Goal: Browse casually: Explore the website without a specific task or goal

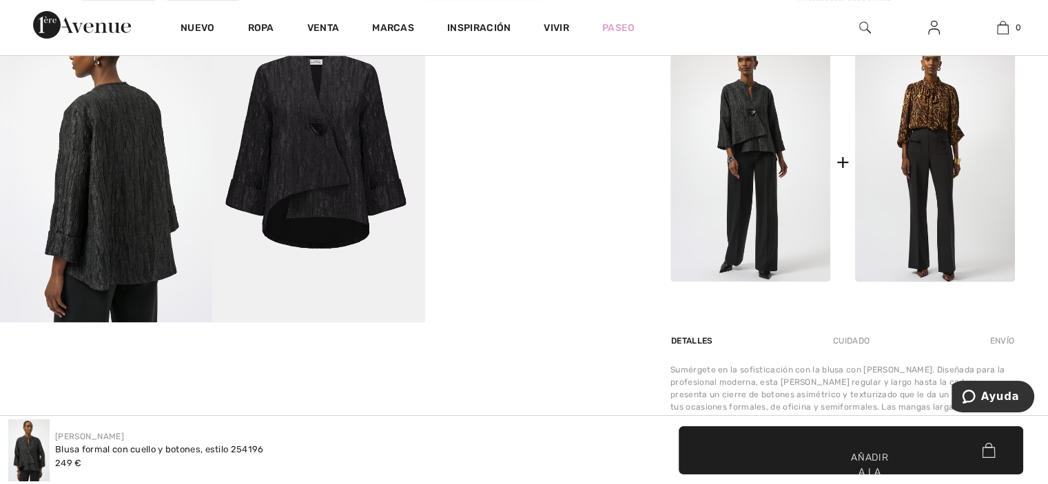
scroll to position [623, 0]
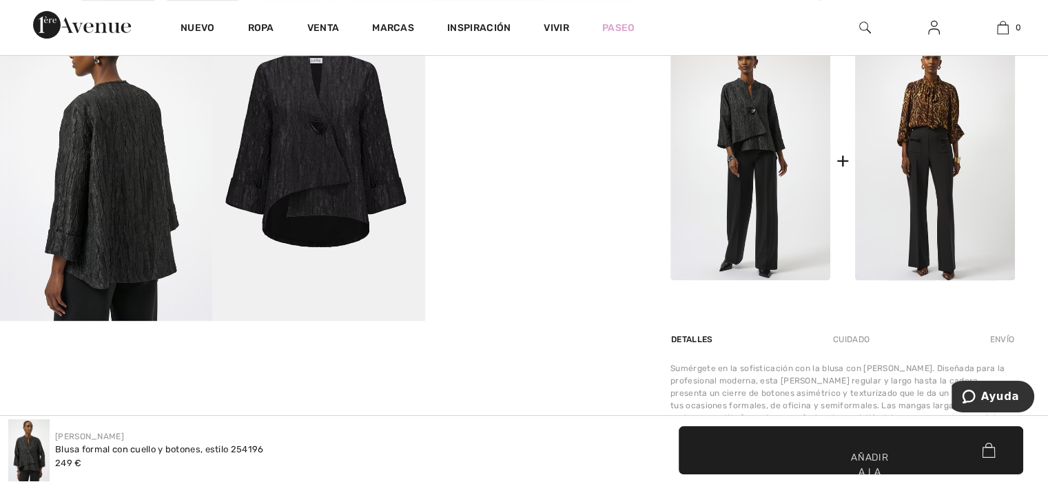
click at [527, 109] on video "Su navegador no soporta la etiqueta de vídeo." at bounding box center [531, 56] width 212 height 106
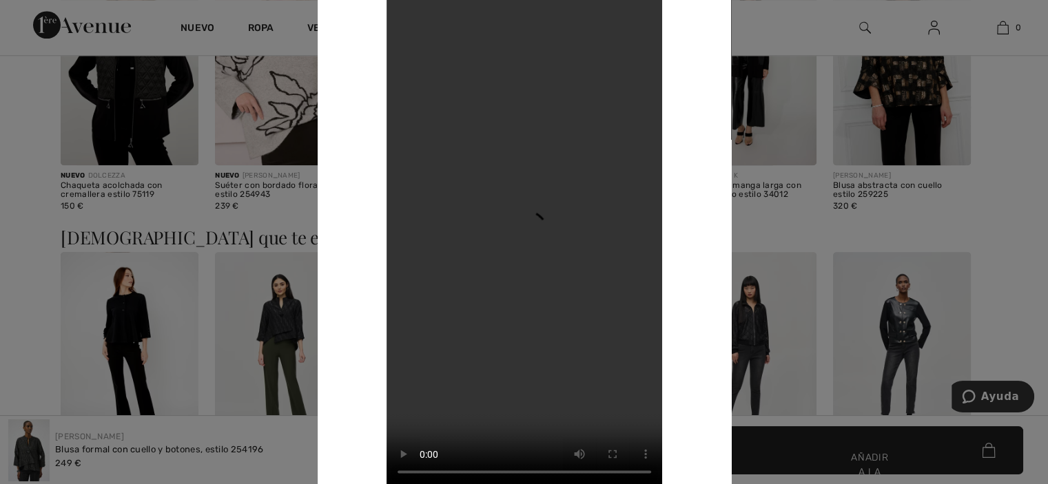
scroll to position [1385, 0]
click at [703, 13] on div "Su navegador no soporta la etiqueta de vídeo." at bounding box center [524, 242] width 413 height 556
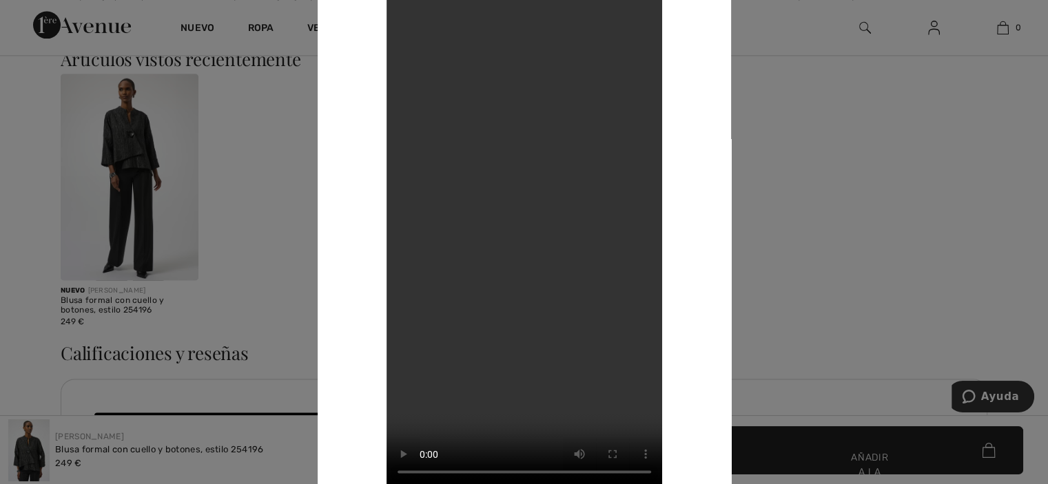
scroll to position [1867, 0]
click at [105, 449] on div at bounding box center [524, 242] width 1048 height 484
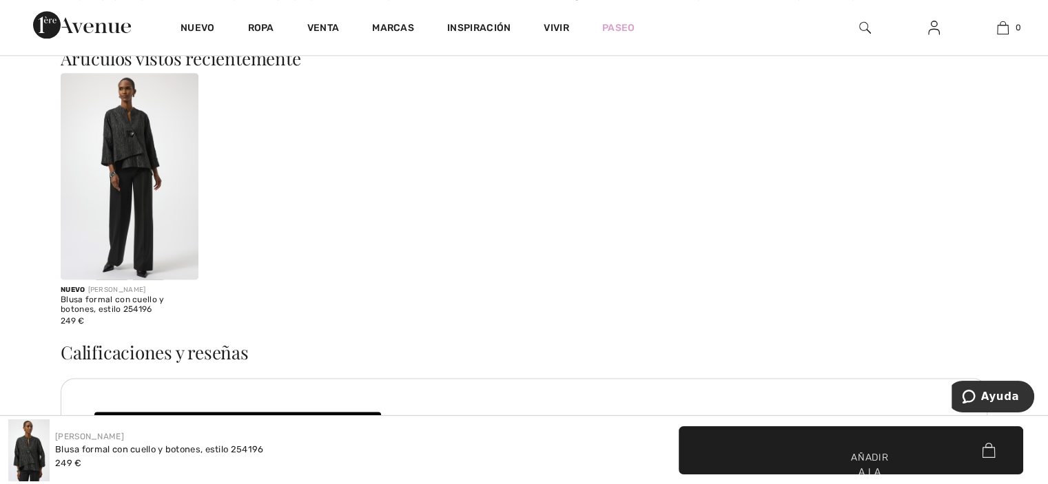
click at [36, 443] on img at bounding box center [28, 451] width 41 height 62
click at [772, 453] on span "✔ Añadido al carrito Añadir a la bolsa" at bounding box center [851, 451] width 345 height 48
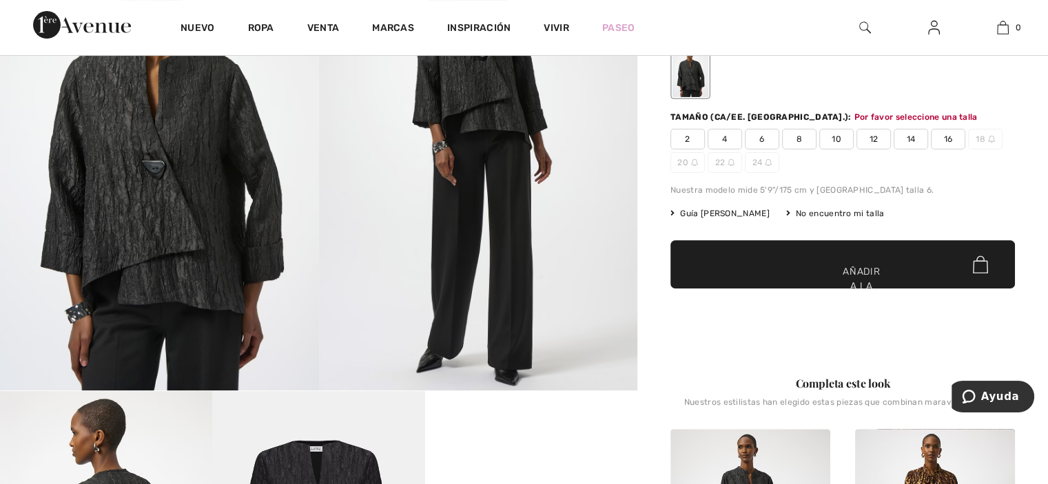
scroll to position [157, 0]
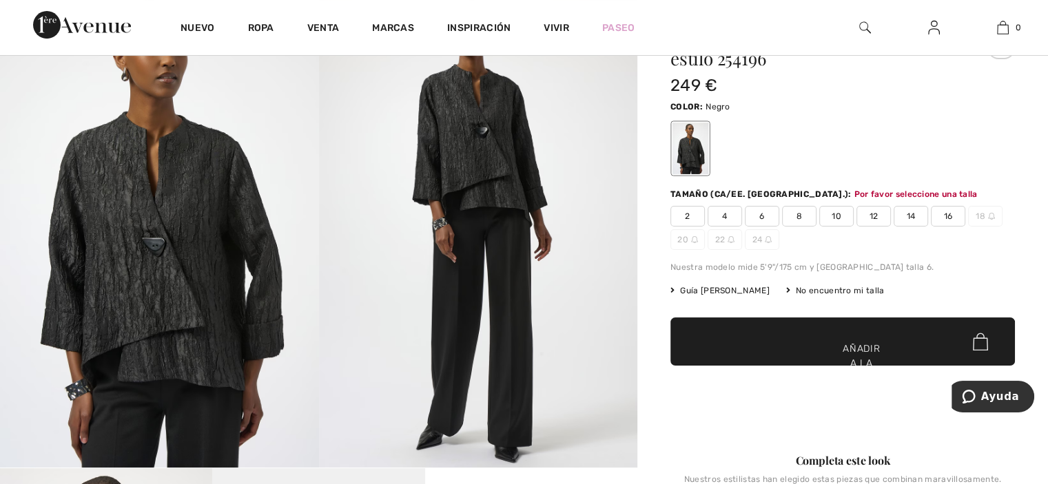
click at [688, 234] on span "20" at bounding box center [688, 239] width 34 height 21
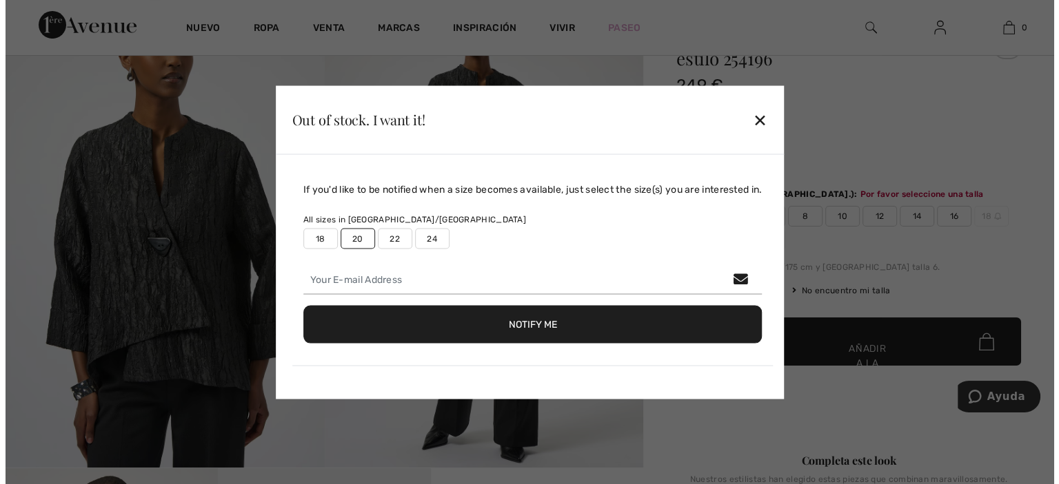
scroll to position [159, 0]
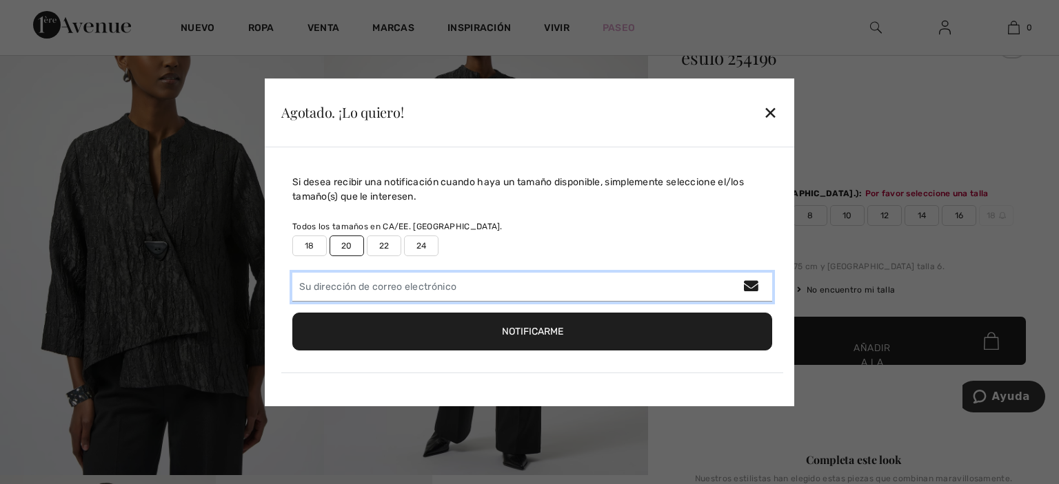
click at [378, 287] on input "email" at bounding box center [532, 287] width 480 height 29
type input "mrosator@yahoo.es"
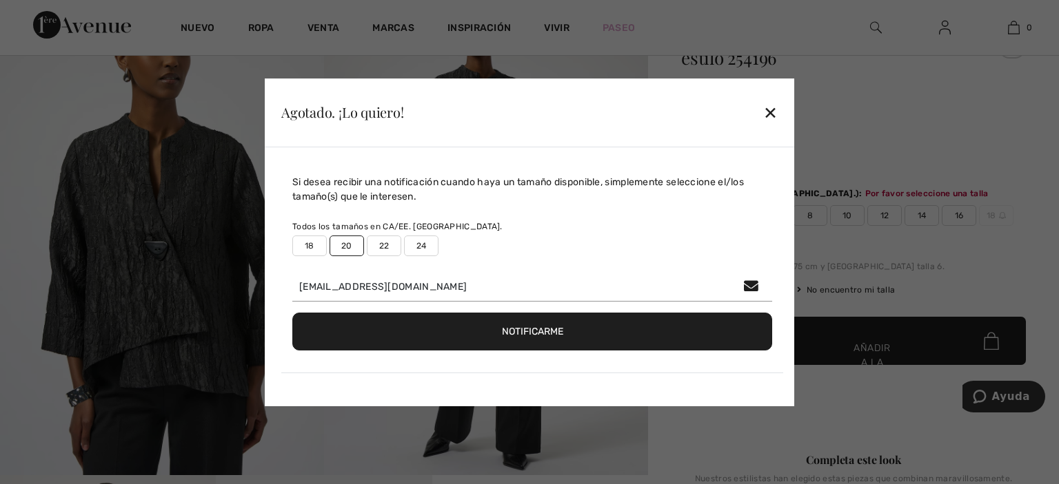
click at [524, 328] on font "Notificarme" at bounding box center [532, 332] width 61 height 12
click at [768, 107] on font "✕" at bounding box center [770, 113] width 14 height 20
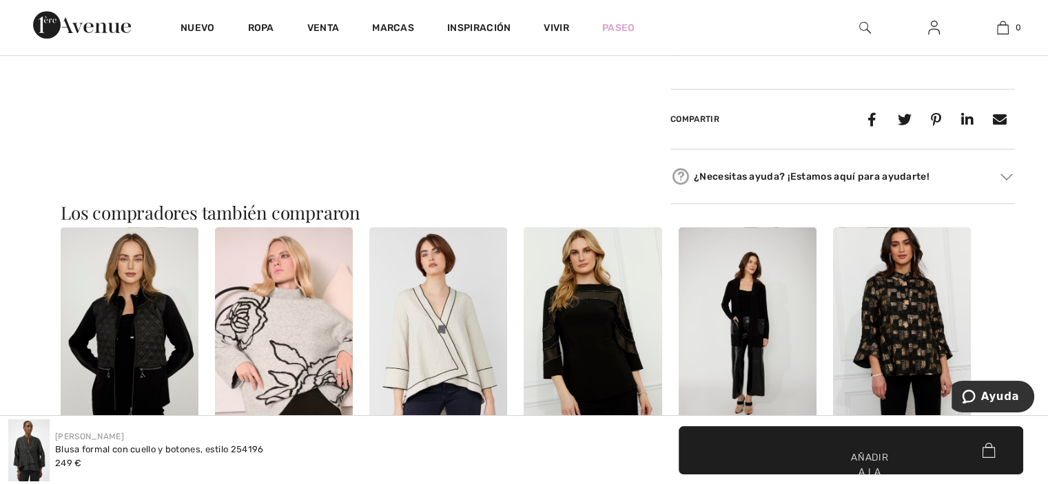
scroll to position [1103, 0]
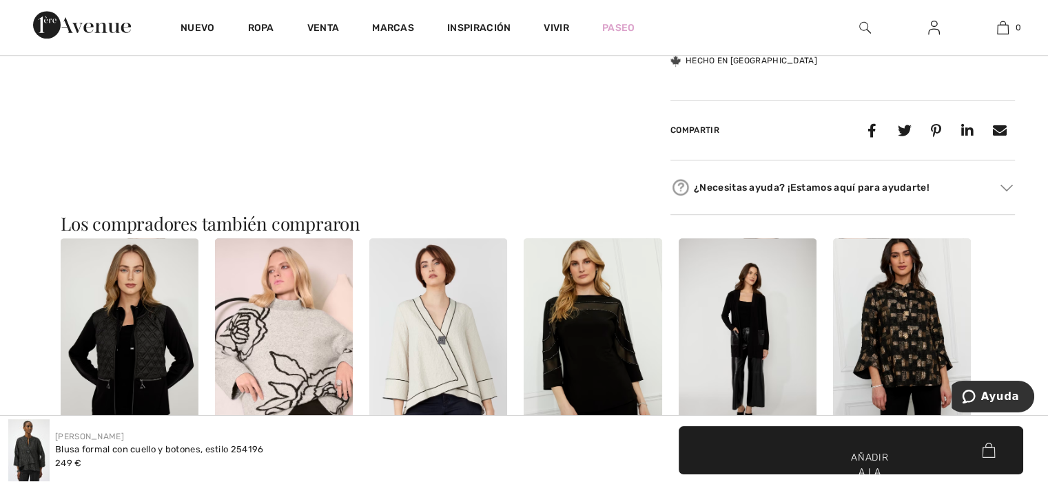
click at [727, 198] on div "¿Necesitas ayuda? ¡Estamos aquí para ayudarte! Toll free (Canada/US): +1 (888) …" at bounding box center [843, 188] width 345 height 54
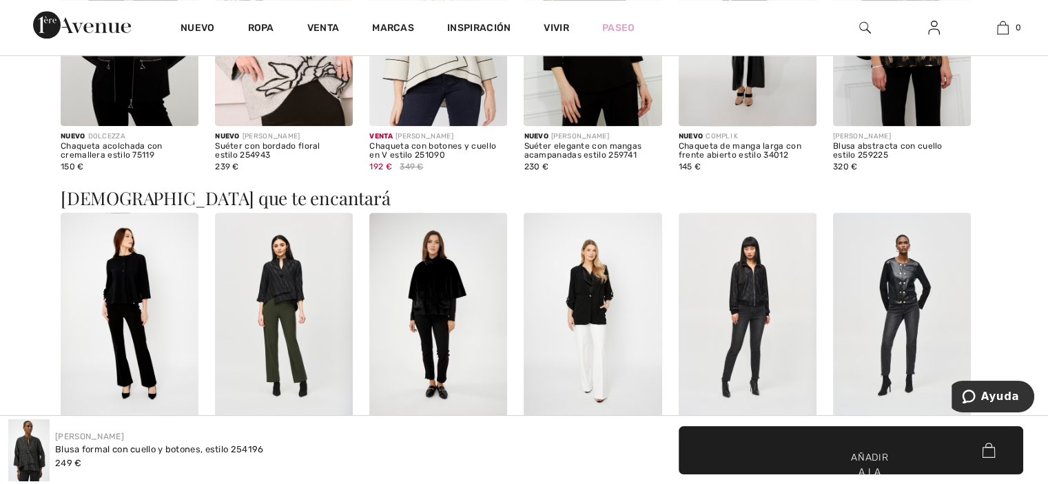
scroll to position [1429, 0]
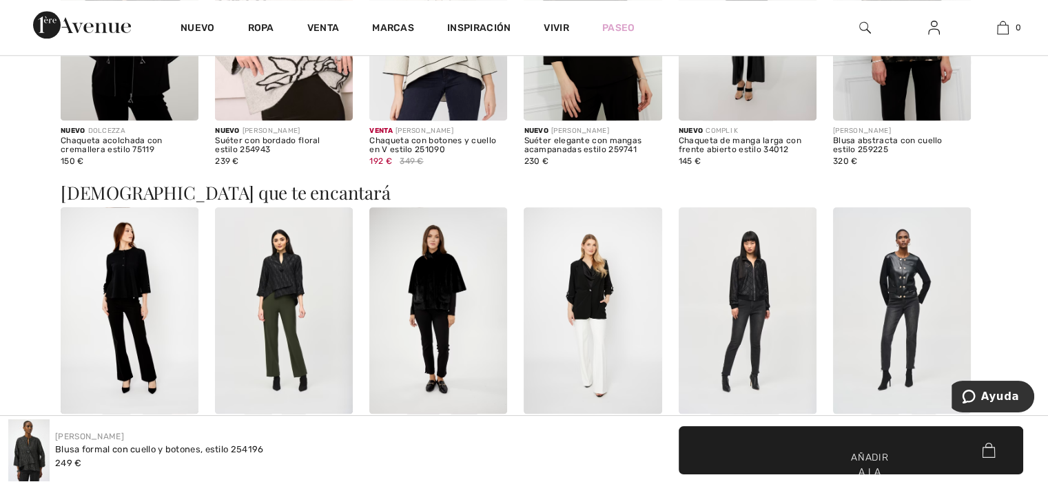
click at [278, 271] on img at bounding box center [284, 310] width 138 height 207
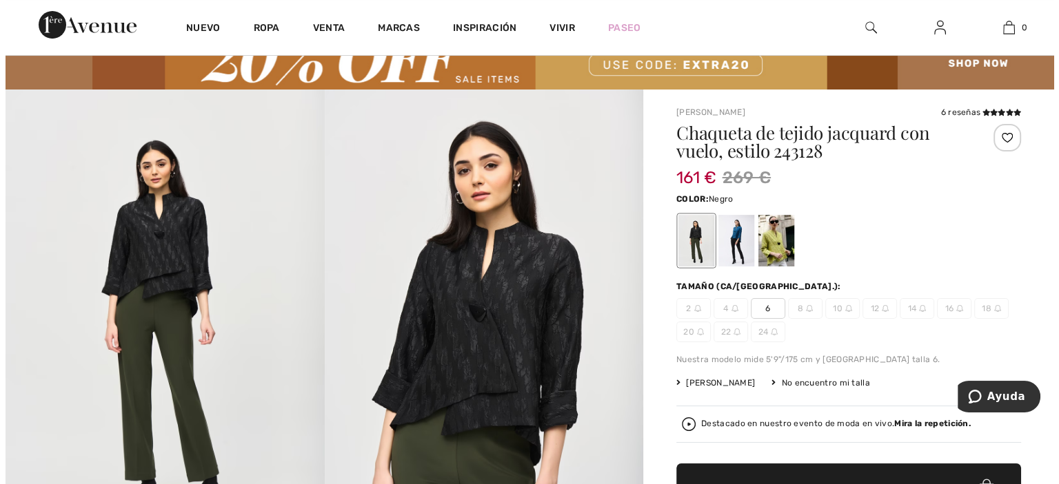
scroll to position [61, 0]
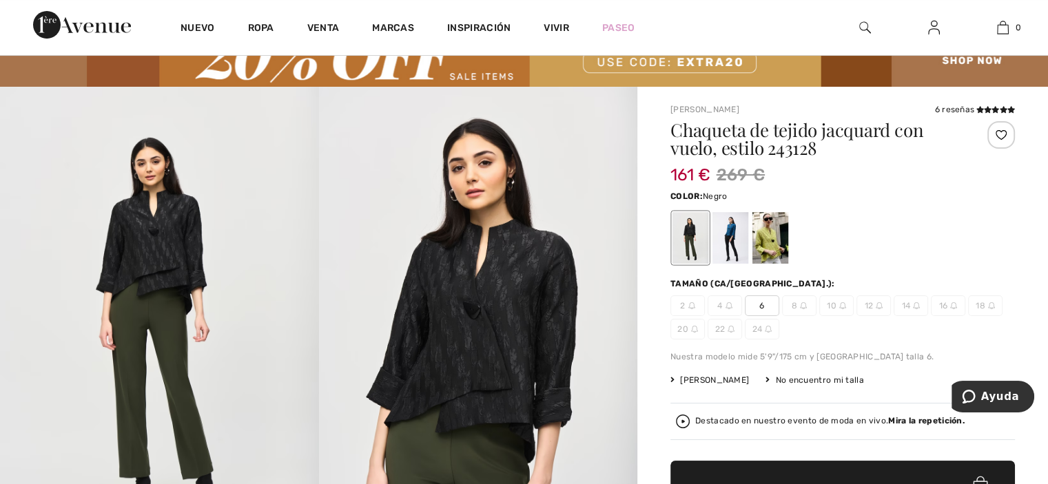
click at [342, 111] on img at bounding box center [478, 326] width 319 height 478
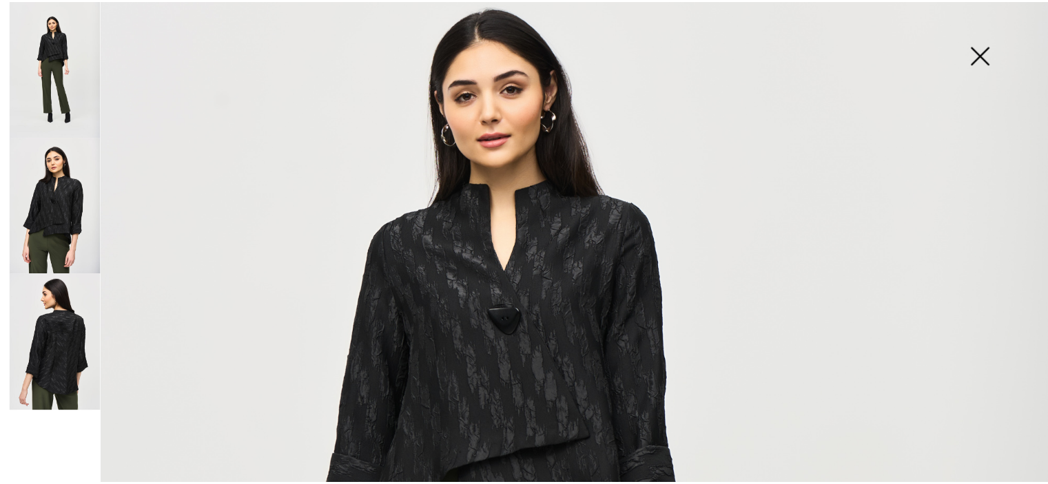
scroll to position [159, 0]
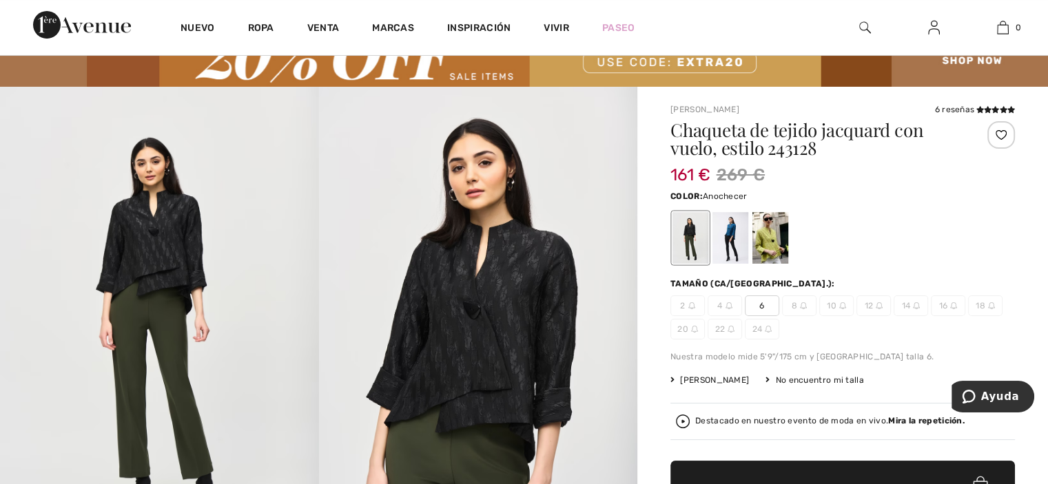
click at [727, 239] on div at bounding box center [731, 238] width 36 height 52
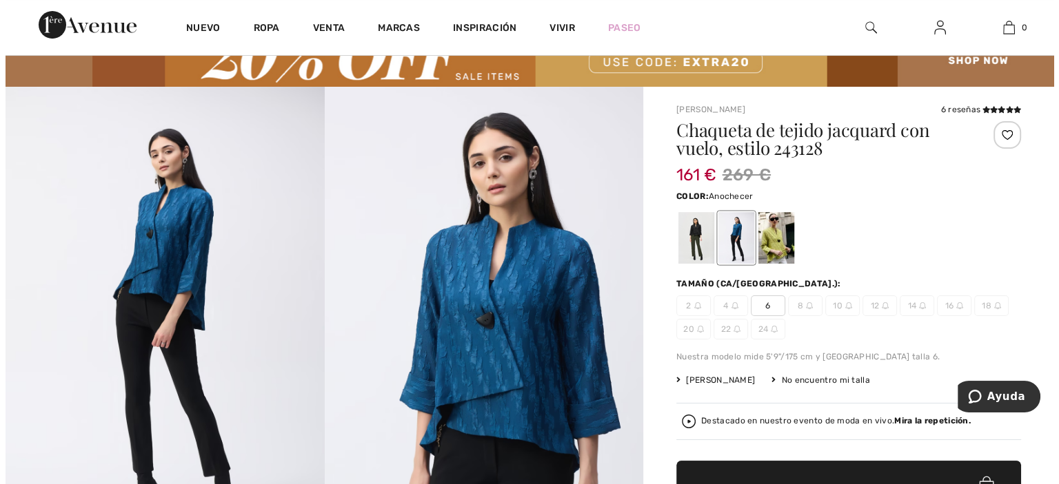
scroll to position [74, 0]
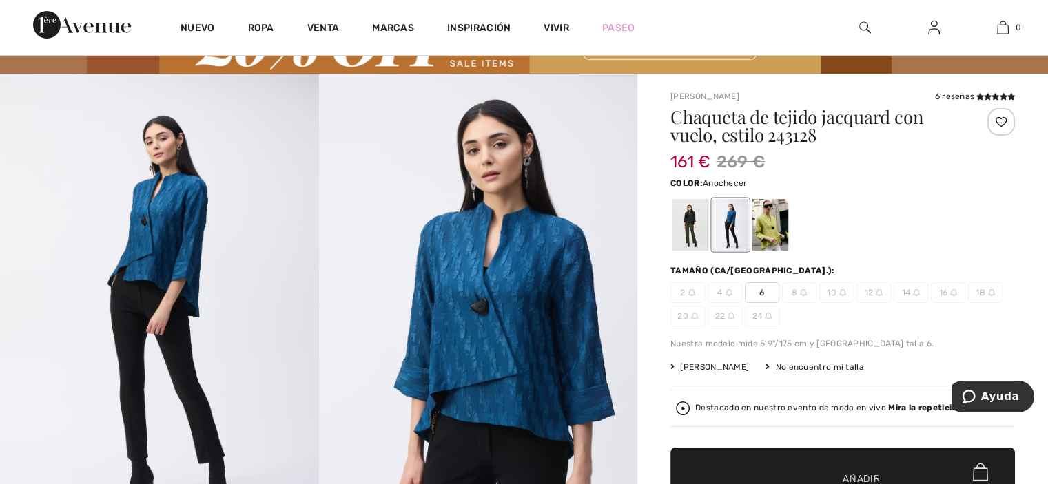
click at [579, 148] on img at bounding box center [478, 313] width 319 height 478
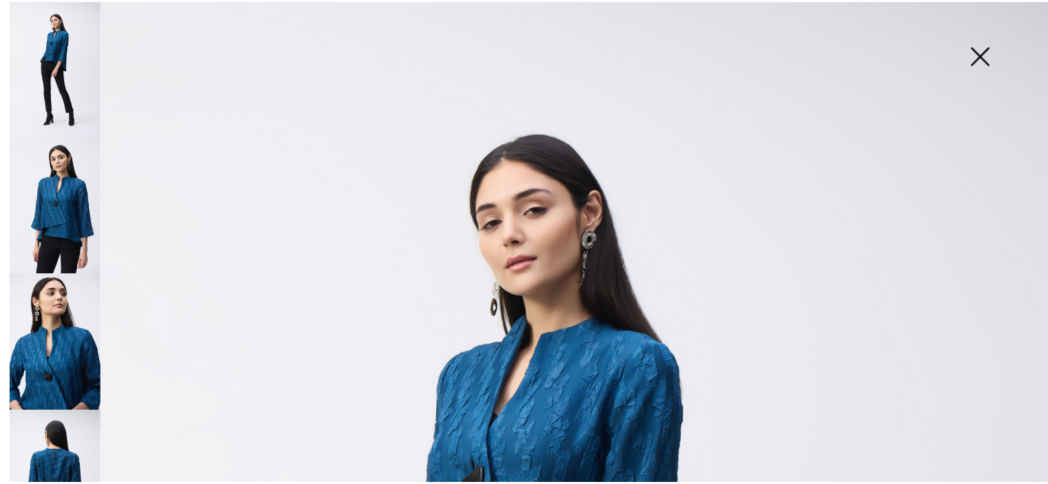
scroll to position [0, 0]
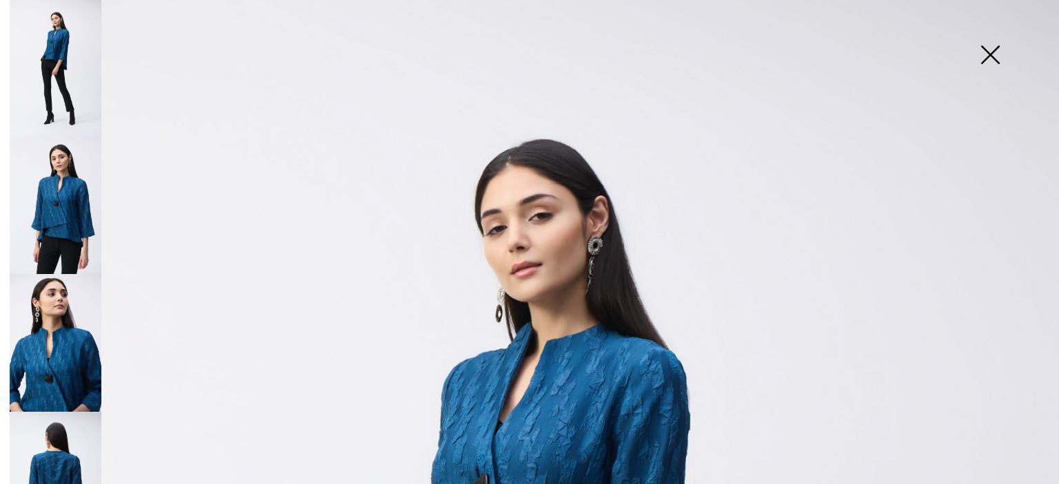
click at [986, 57] on img at bounding box center [989, 56] width 69 height 71
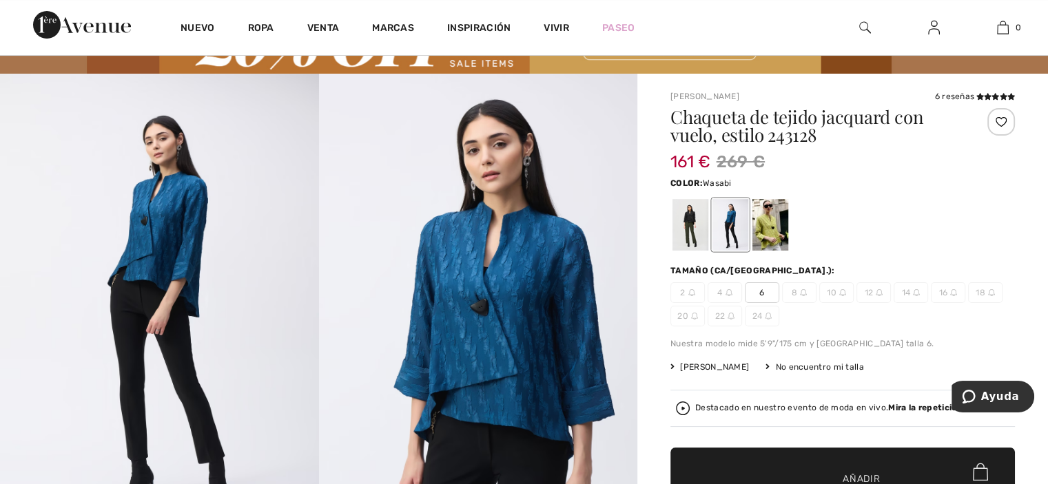
click at [769, 225] on div at bounding box center [771, 225] width 36 height 52
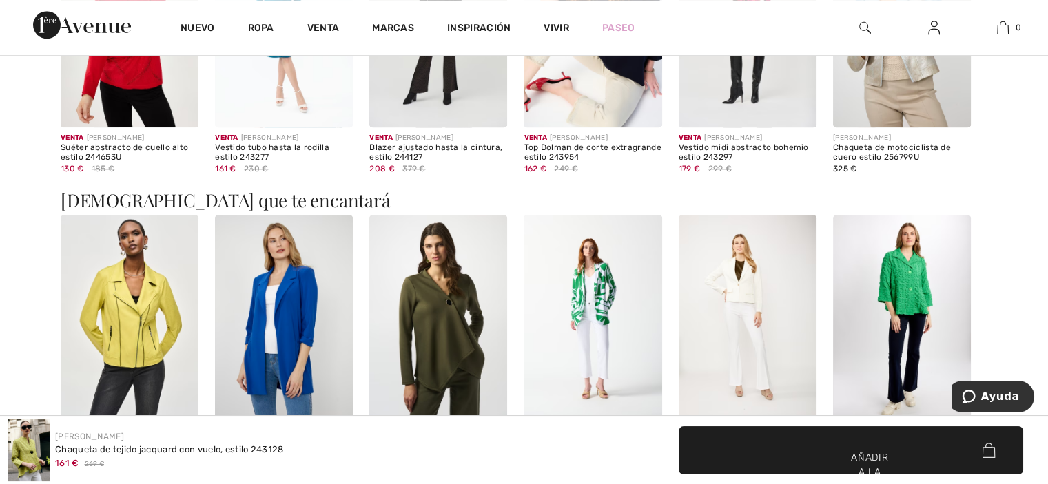
scroll to position [1486, 0]
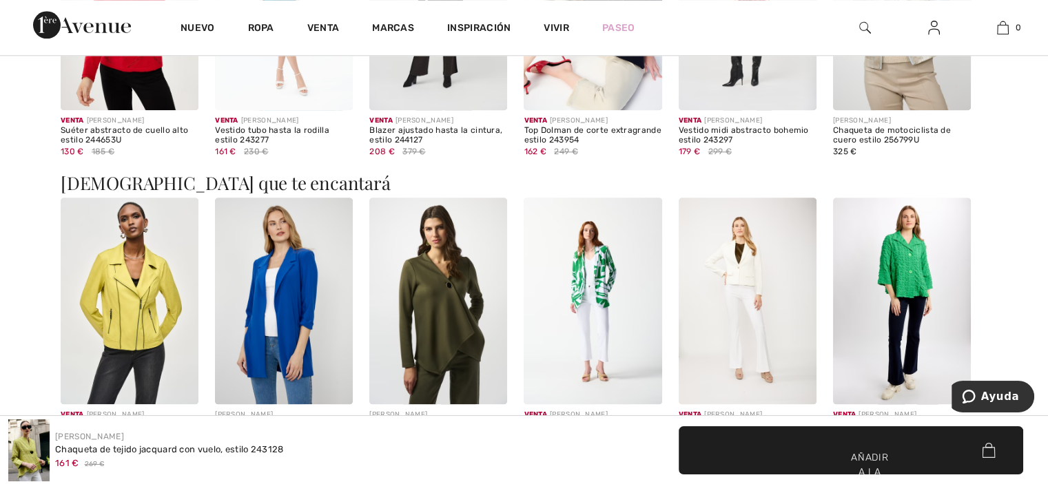
click at [460, 354] on img at bounding box center [438, 301] width 138 height 207
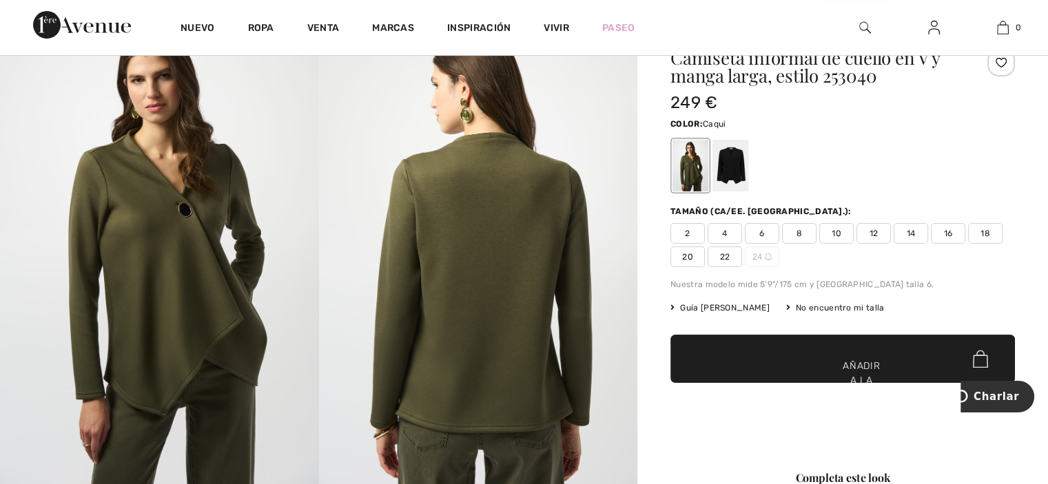
scroll to position [142, 0]
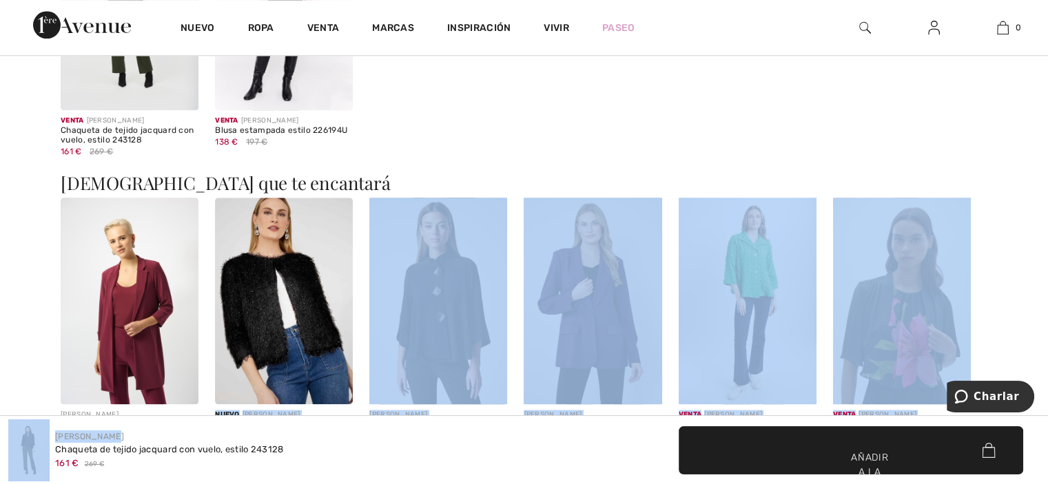
drag, startPoint x: 460, startPoint y: 86, endPoint x: 287, endPoint y: 292, distance: 268.9
click at [287, 292] on div "Nuevo Ropa Venta Marcas Inspiración Vivir Paseo 0 Tu bolsa está vacía Todas las…" at bounding box center [524, 376] width 1048 height 3725
click at [313, 147] on div "138 € 197 €" at bounding box center [284, 142] width 138 height 12
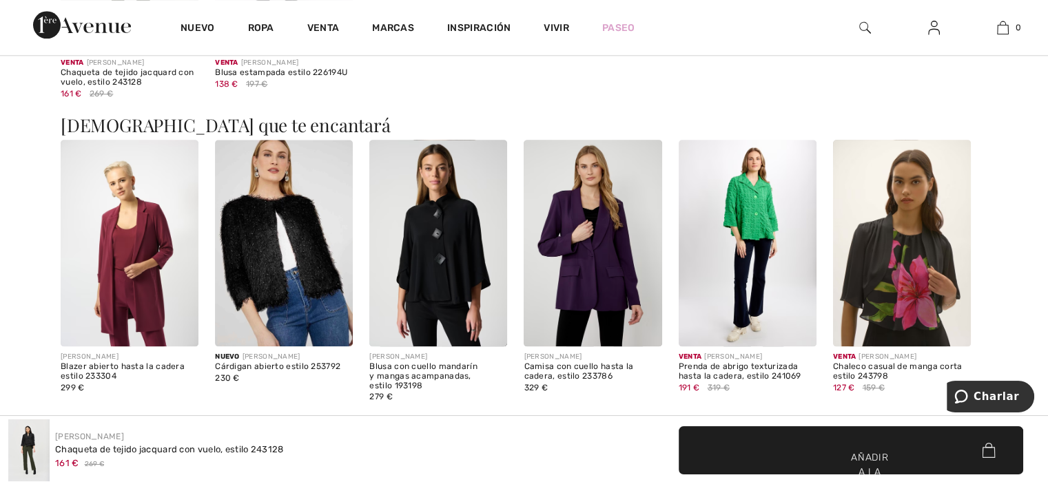
scroll to position [1546, 0]
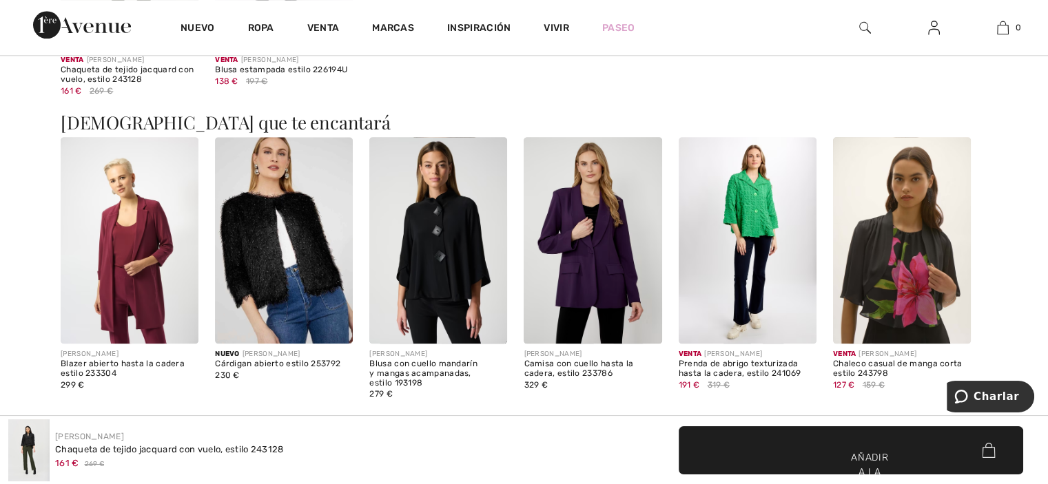
click at [438, 242] on img at bounding box center [438, 240] width 138 height 207
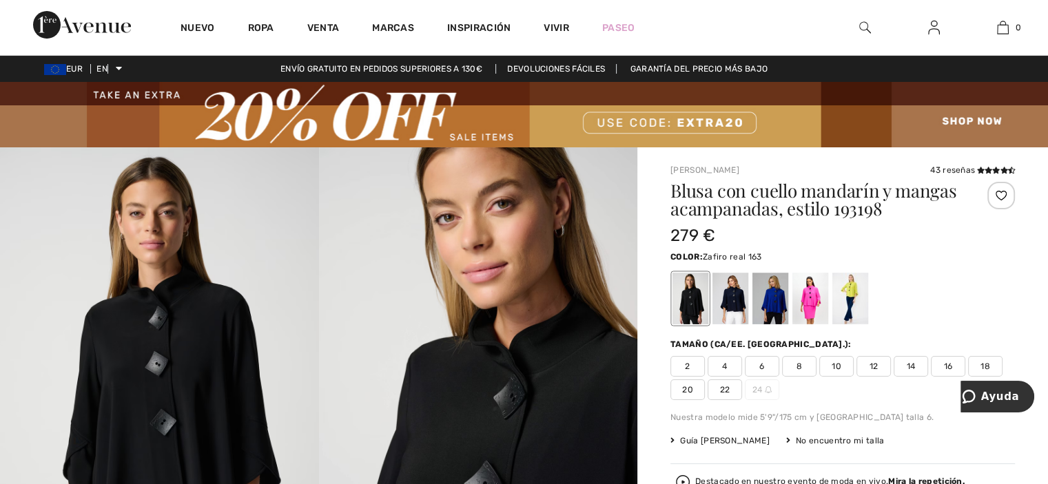
click at [773, 289] on div at bounding box center [771, 299] width 36 height 52
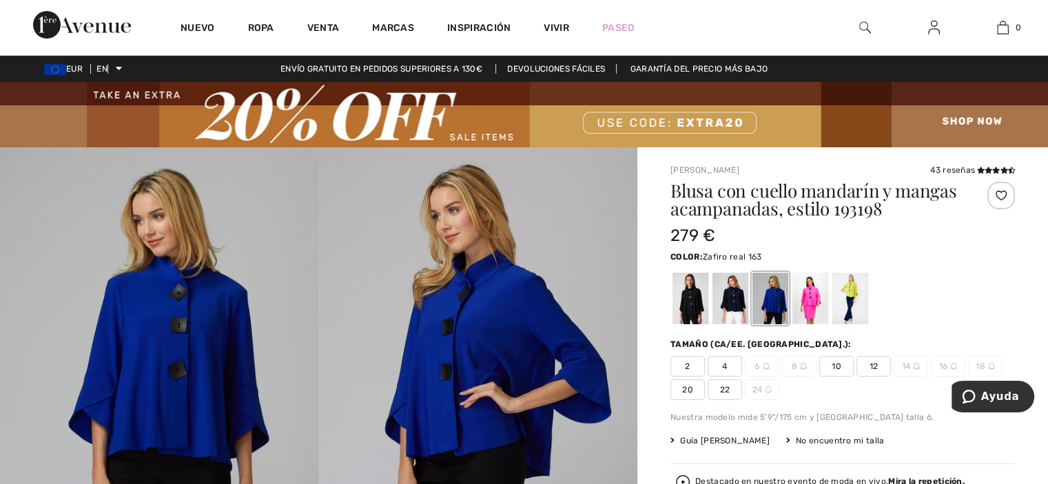
click at [773, 289] on div at bounding box center [771, 299] width 36 height 52
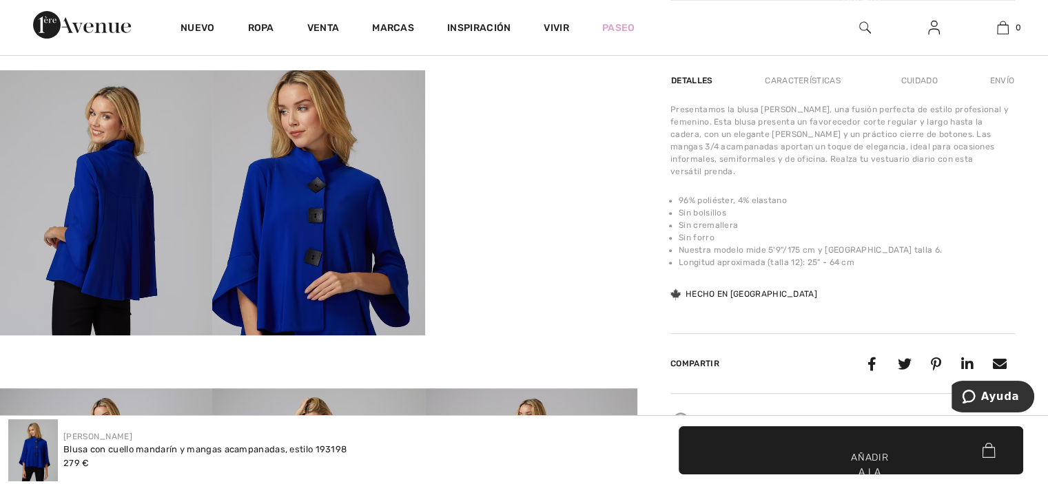
scroll to position [556, 0]
click at [863, 63] on div at bounding box center [843, 50] width 345 height 33
drag, startPoint x: 863, startPoint y: 63, endPoint x: 881, endPoint y: 17, distance: 49.8
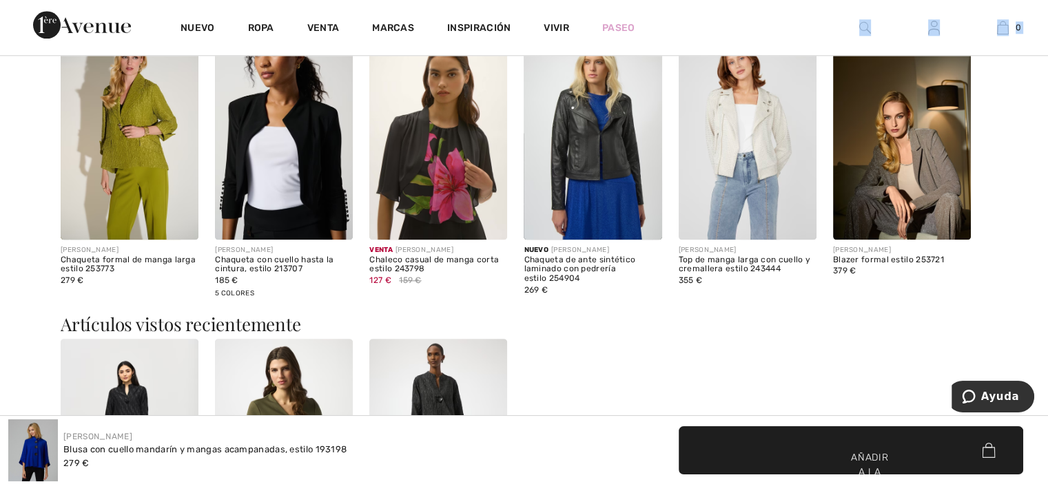
scroll to position [1276, 0]
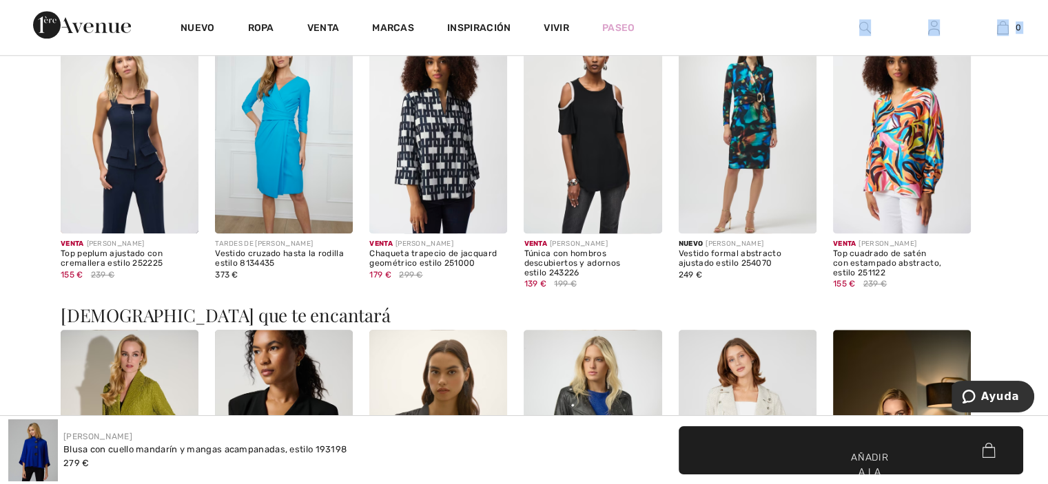
click at [146, 110] on img at bounding box center [130, 130] width 138 height 207
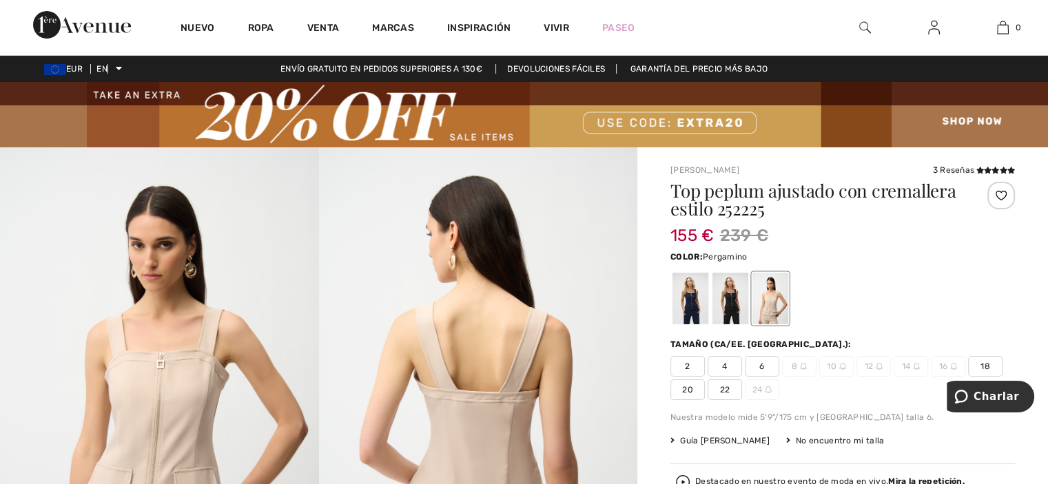
click at [470, 134] on img at bounding box center [524, 114] width 1048 height 65
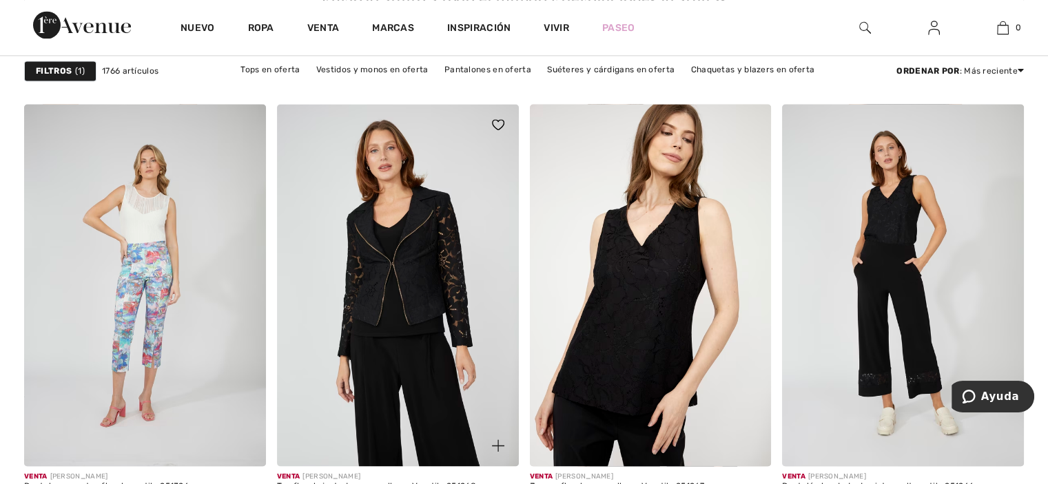
scroll to position [2080, 0]
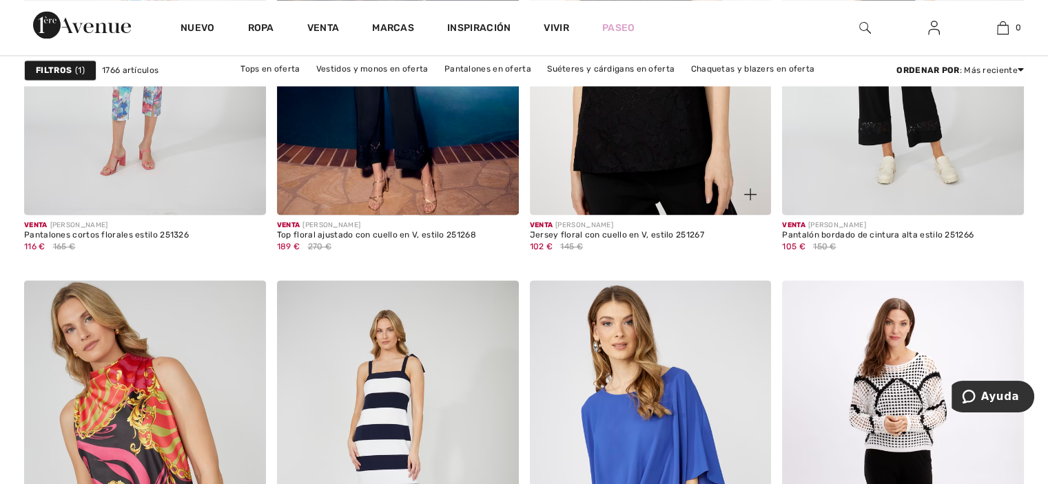
click at [549, 162] on img at bounding box center [651, 34] width 242 height 362
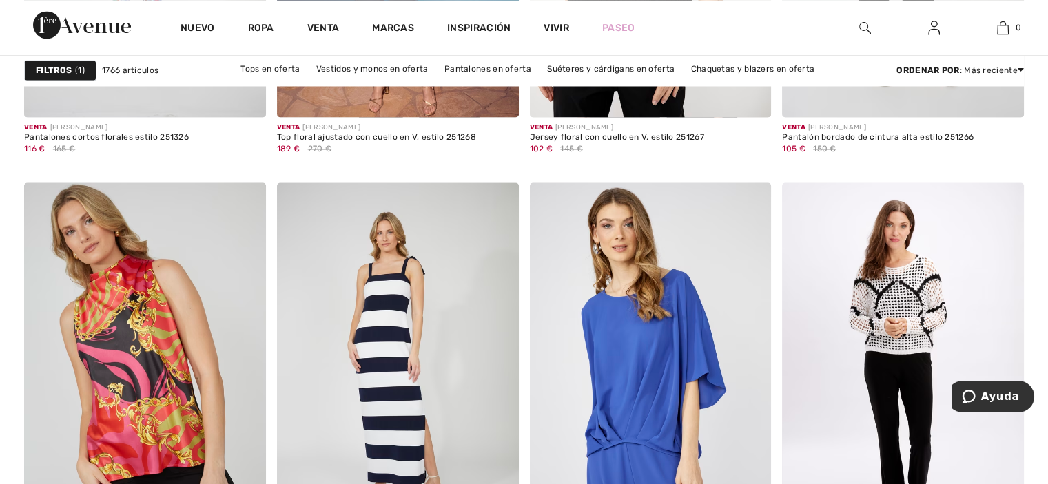
scroll to position [2415, 0]
